Goal: Transaction & Acquisition: Purchase product/service

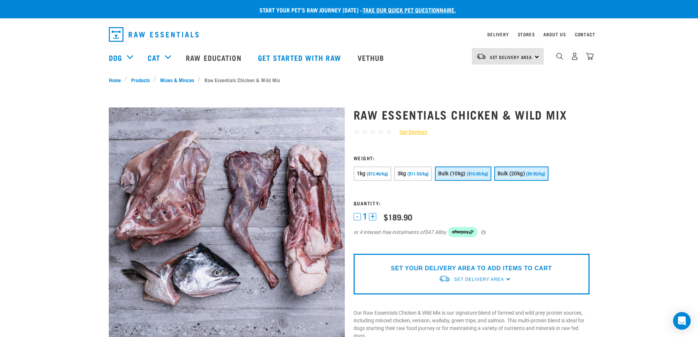
click at [468, 174] on span "($10.00/kg)" at bounding box center [477, 173] width 21 height 5
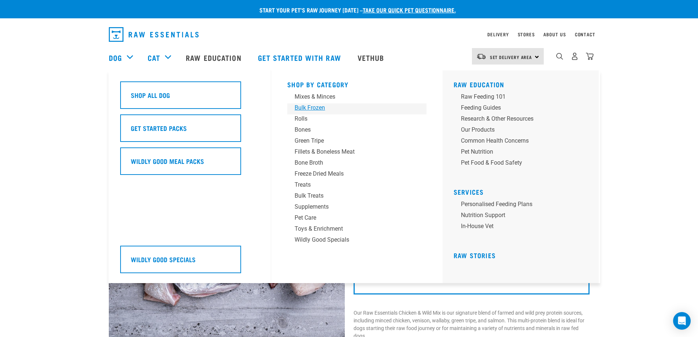
click at [318, 105] on div "Bulk Frozen" at bounding box center [351, 107] width 114 height 9
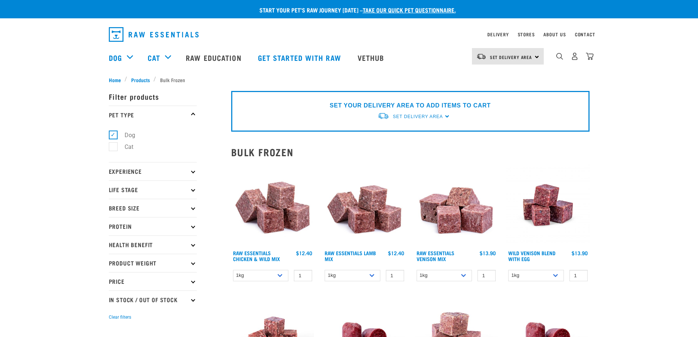
click at [593, 162] on div "Wild Venison Blend with Egg 1 0 100 0 100 0 100" at bounding box center [548, 224] width 92 height 131
click at [237, 252] on link "Raw Essentials Chicken & Wild Mix" at bounding box center [256, 255] width 47 height 8
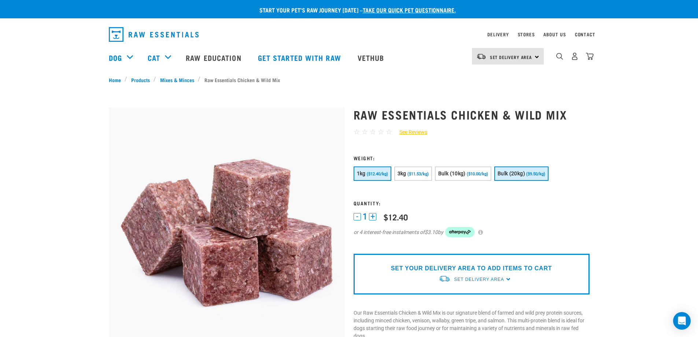
click at [538, 176] on button "Bulk (20kg) ($9.50/kg)" at bounding box center [521, 173] width 54 height 14
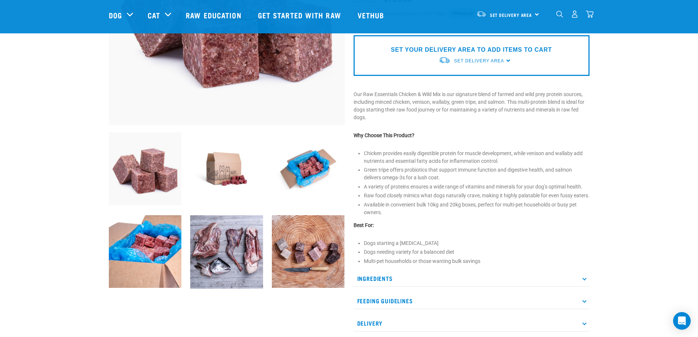
scroll to position [220, 0]
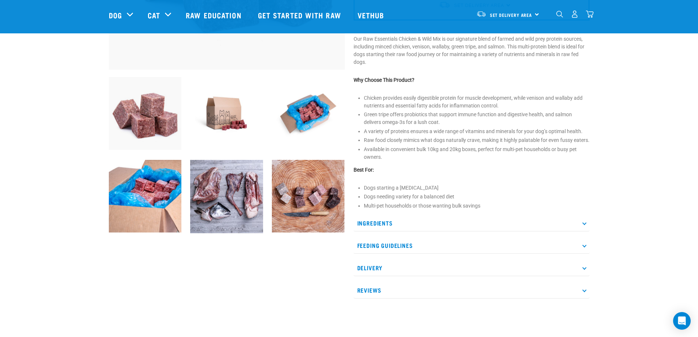
click at [404, 231] on p "Ingredients" at bounding box center [471, 223] width 236 height 16
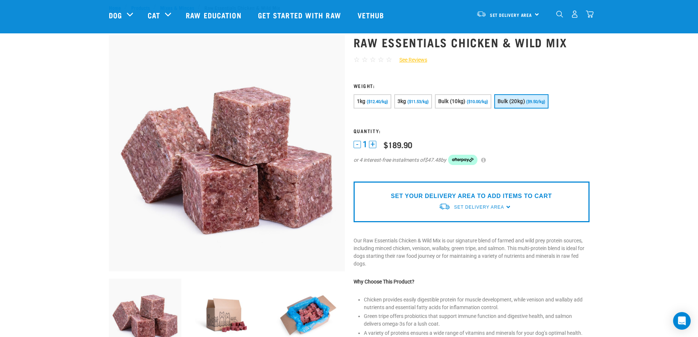
scroll to position [0, 0]
